Goal: Information Seeking & Learning: Find specific fact

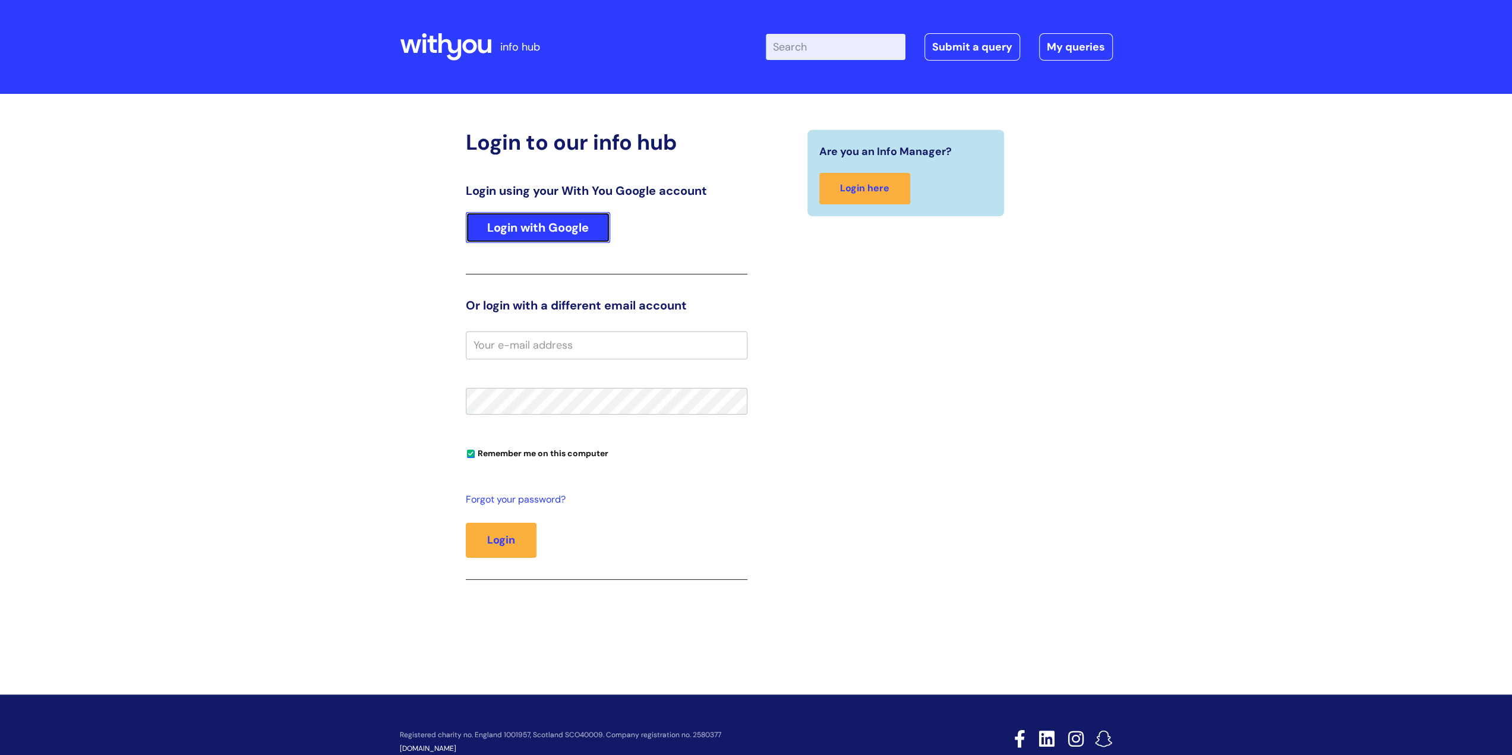
click at [564, 231] on link "Login with Google" at bounding box center [538, 227] width 144 height 31
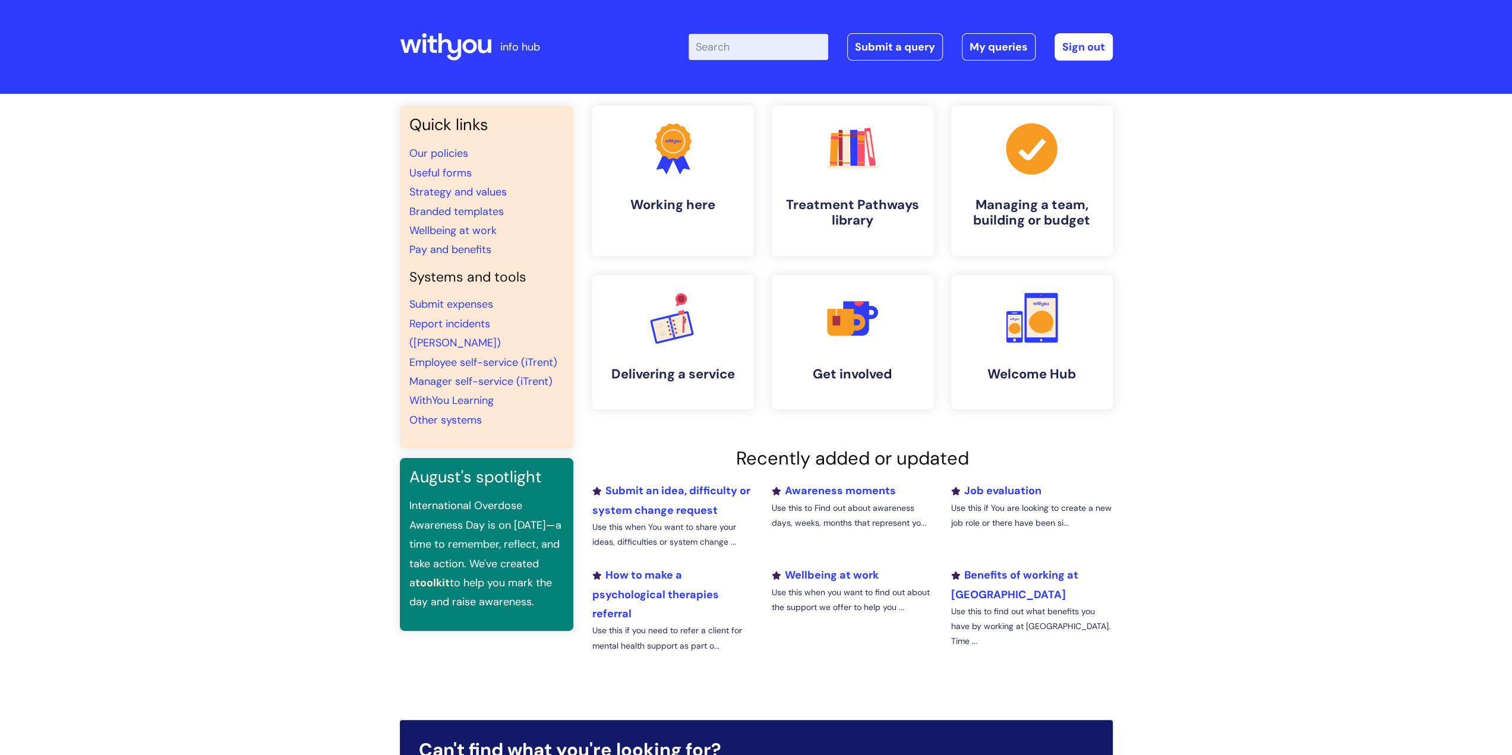
click at [768, 51] on input "Enter your search term here..." at bounding box center [759, 47] width 140 height 26
type input "banding"
click button "Search" at bounding box center [0, 0] width 0 height 0
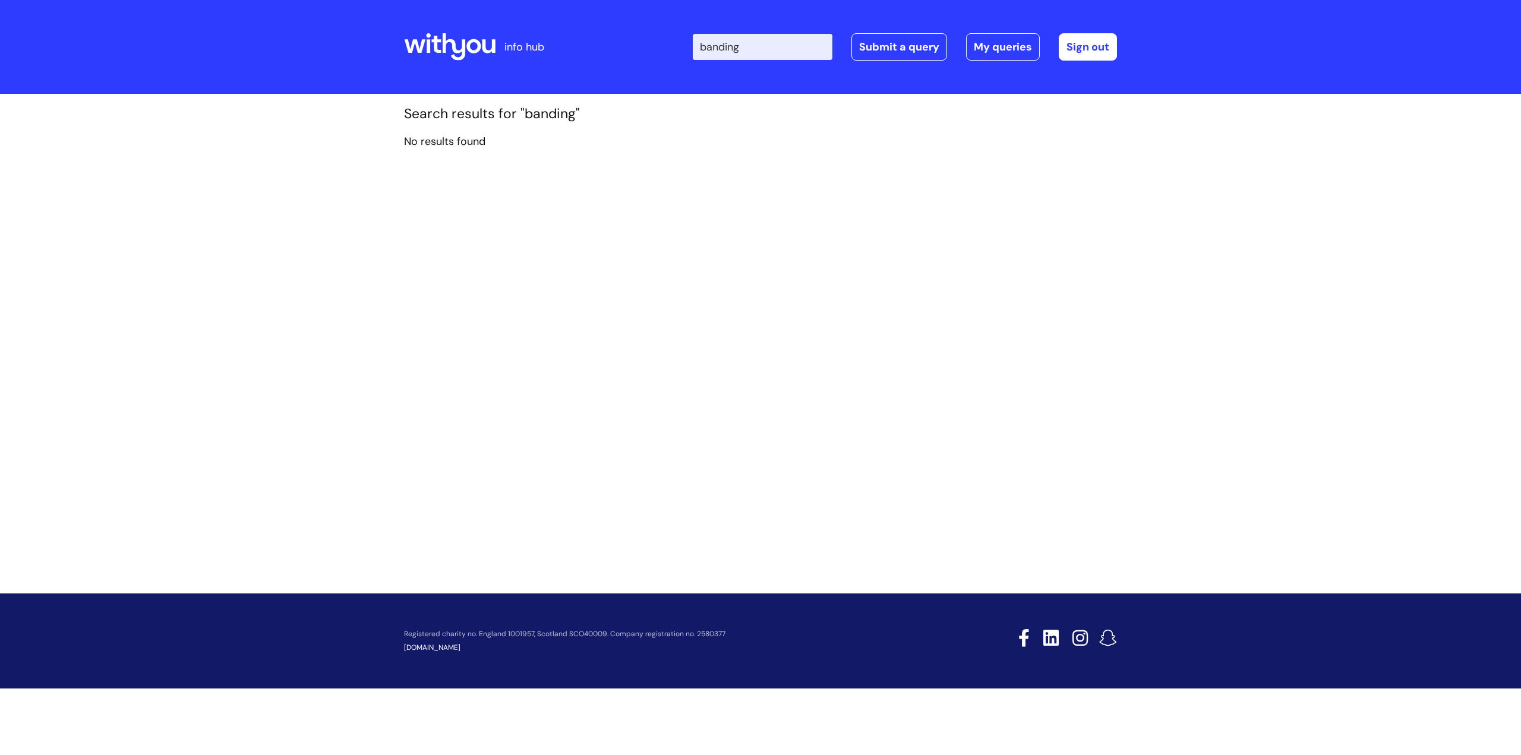
drag, startPoint x: 774, startPoint y: 43, endPoint x: 666, endPoint y: 35, distance: 108.4
click at [668, 33] on div "Enter your search term here... banding Search Submit a query My queries Welcome…" at bounding box center [849, 47] width 536 height 70
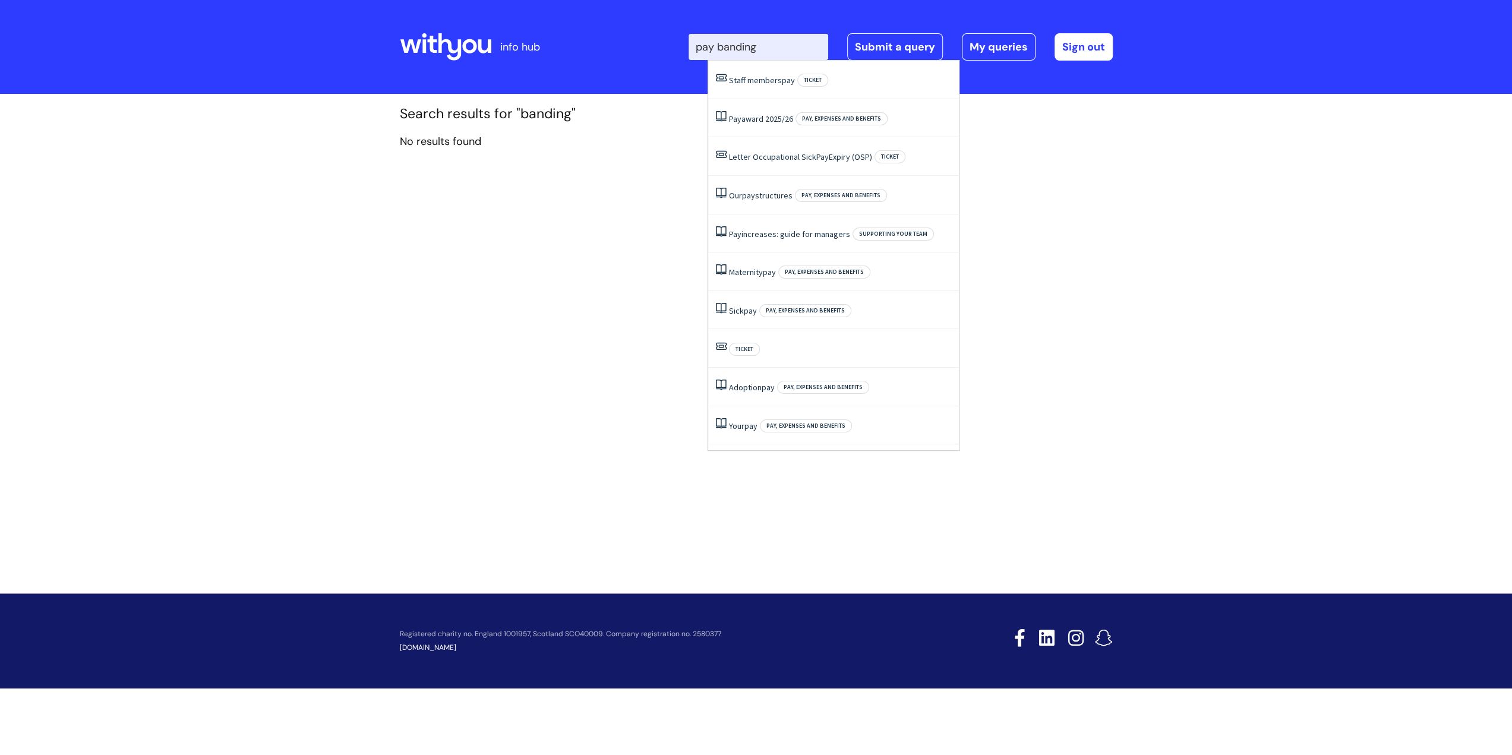
type input "pay banding"
click button "Search" at bounding box center [0, 0] width 0 height 0
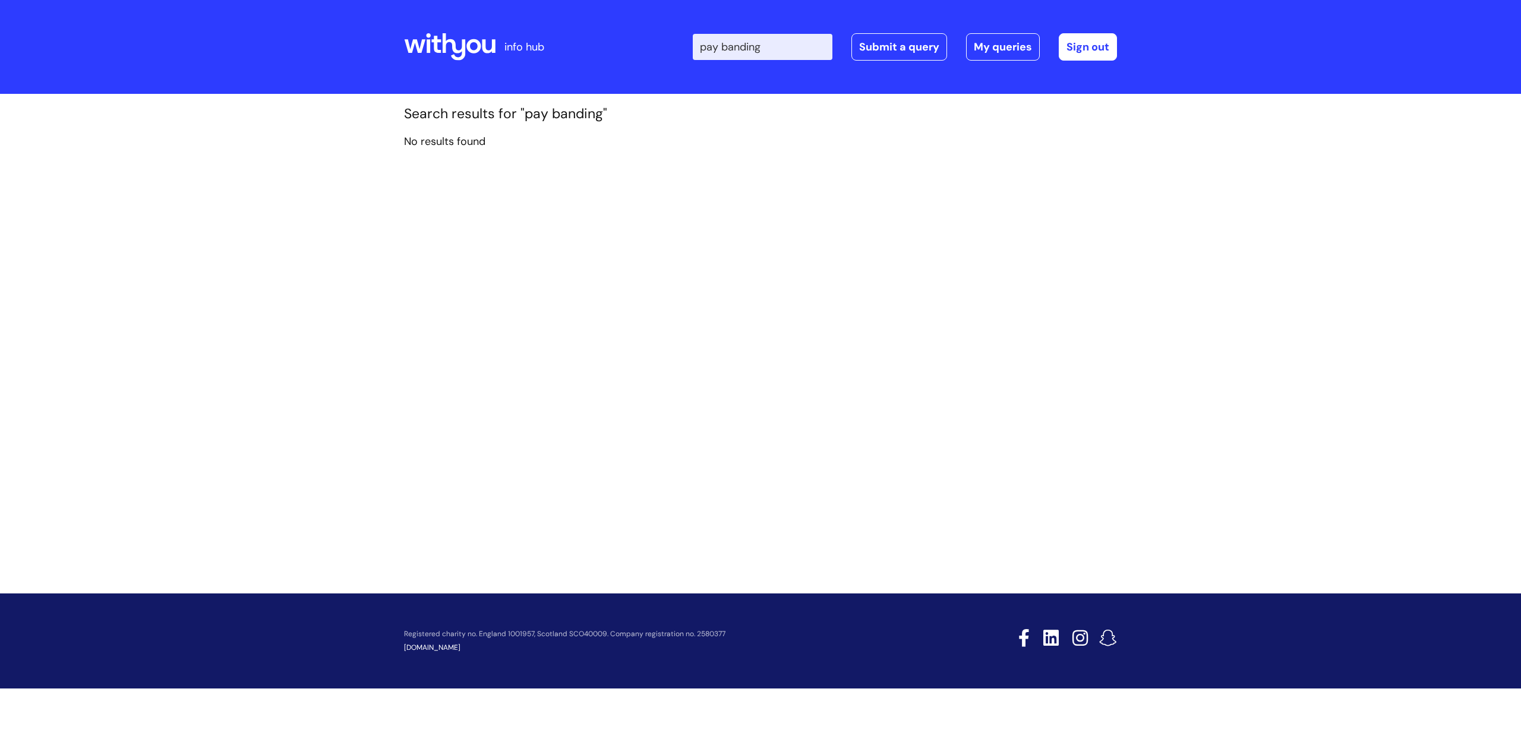
click at [794, 49] on input "pay banding" at bounding box center [763, 47] width 140 height 26
type input "pay b"
click button "Search" at bounding box center [0, 0] width 0 height 0
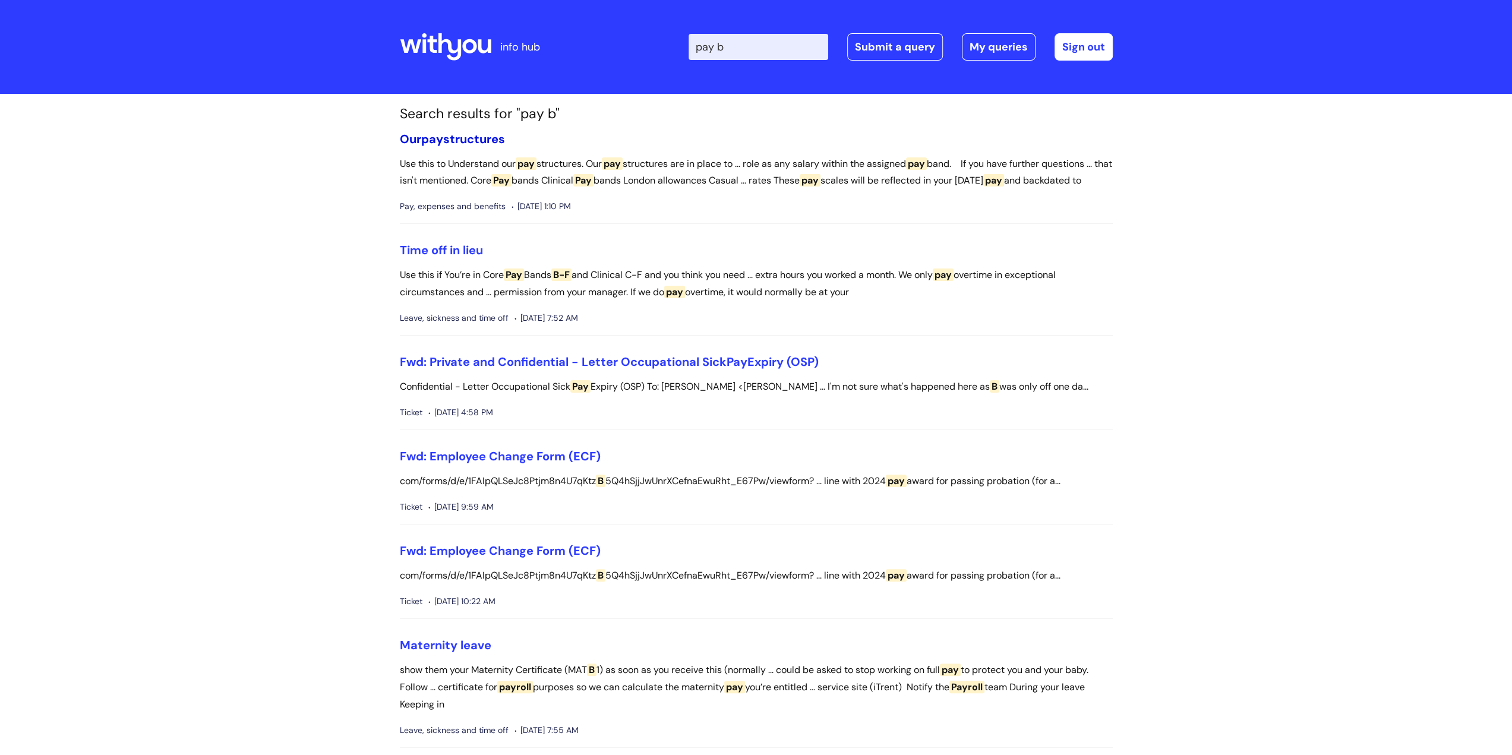
click at [482, 134] on link "Our pay structures" at bounding box center [452, 138] width 105 height 15
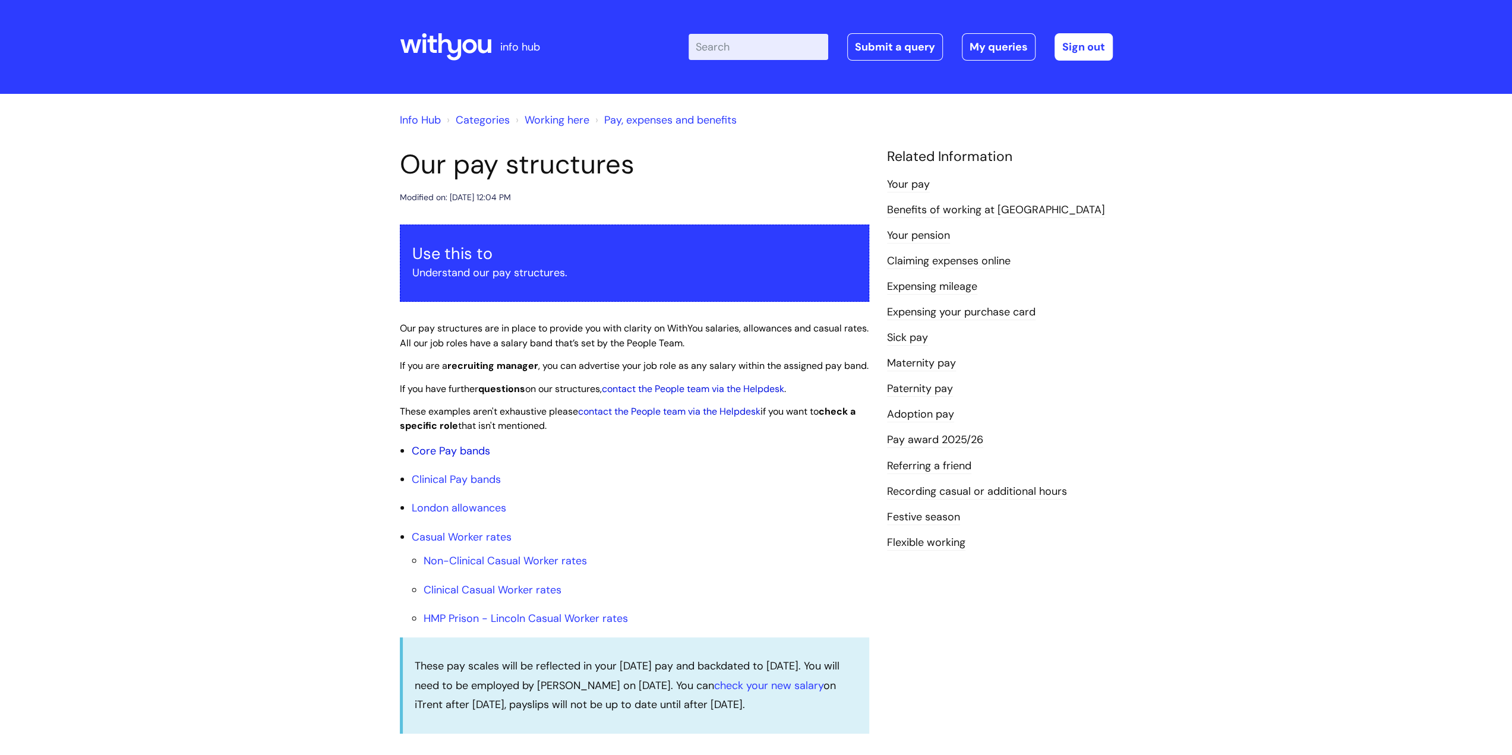
click at [465, 458] on link "Core Pay bands" at bounding box center [451, 451] width 78 height 14
click at [439, 458] on link "Core Pay bands" at bounding box center [451, 451] width 78 height 14
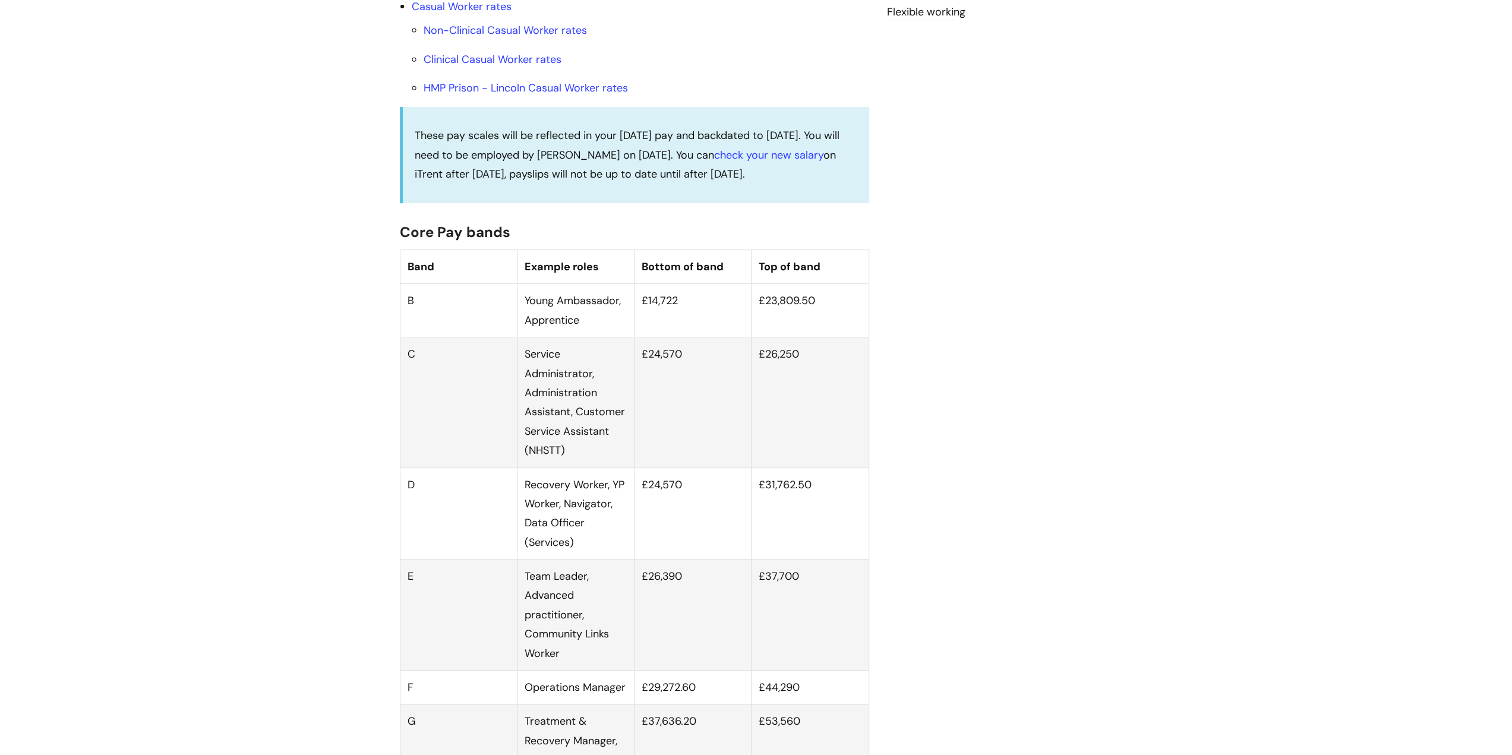
scroll to position [535, 0]
